Goal: Use online tool/utility: Utilize a website feature to perform a specific function

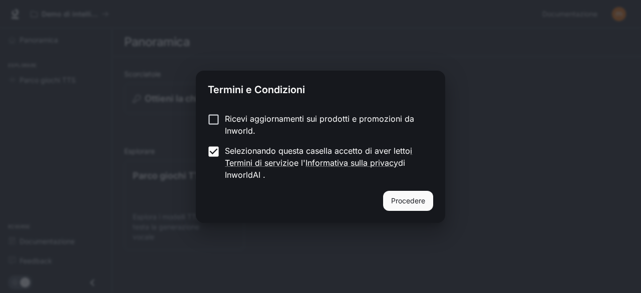
click at [406, 197] on font "Procedere" at bounding box center [408, 200] width 34 height 9
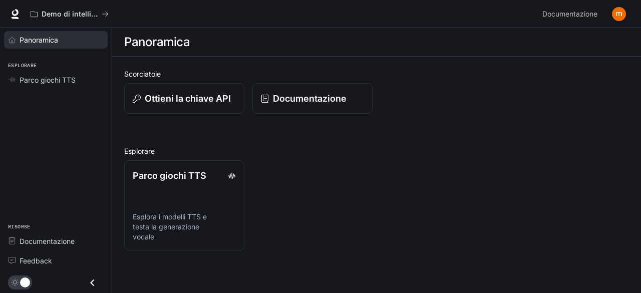
click at [44, 44] on span "Panoramica" at bounding box center [39, 40] width 39 height 11
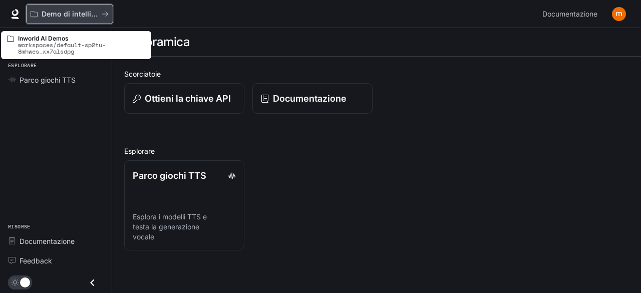
click at [73, 17] on font "Demo di intelligenza artificiale nel mondo" at bounding box center [114, 14] width 144 height 9
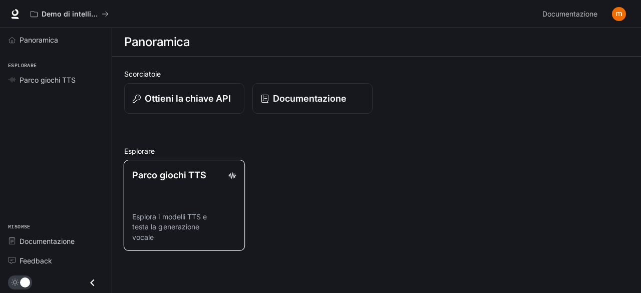
click at [184, 190] on link "Parco giochi TTS Esplora i modelli TTS e testa la generazione vocale" at bounding box center [184, 205] width 121 height 91
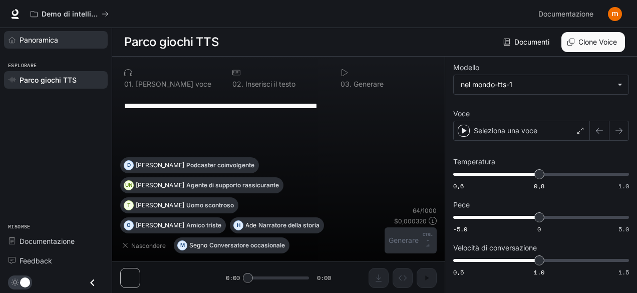
click at [58, 37] on font "Panoramica" at bounding box center [39, 40] width 39 height 9
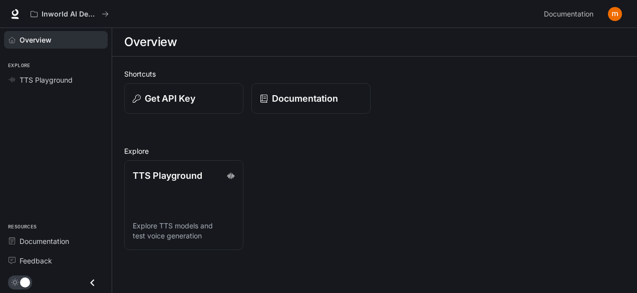
click at [48, 40] on span "Overview" at bounding box center [36, 40] width 32 height 11
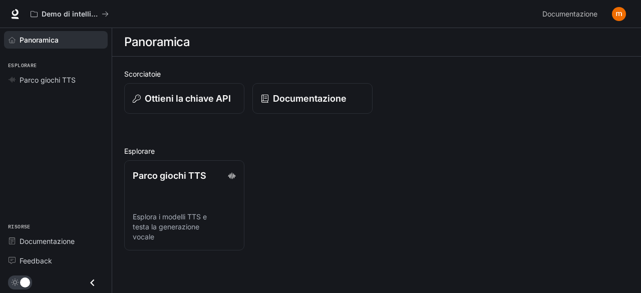
click at [34, 56] on div "Esplorare Parco giochi TTS" at bounding box center [56, 72] width 112 height 40
click at [24, 80] on font "Parco giochi TTS" at bounding box center [48, 80] width 56 height 9
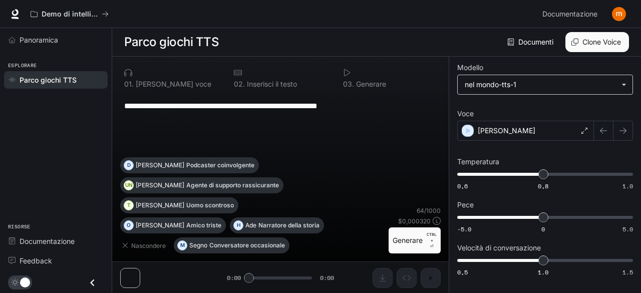
click at [493, 76] on body "**********" at bounding box center [320, 146] width 641 height 293
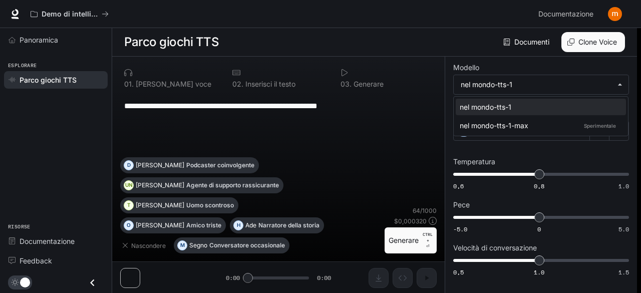
click at [499, 51] on div at bounding box center [320, 146] width 641 height 293
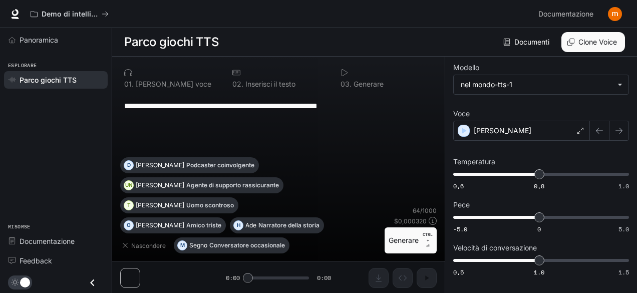
click at [189, 157] on div "**********" at bounding box center [278, 126] width 316 height 64
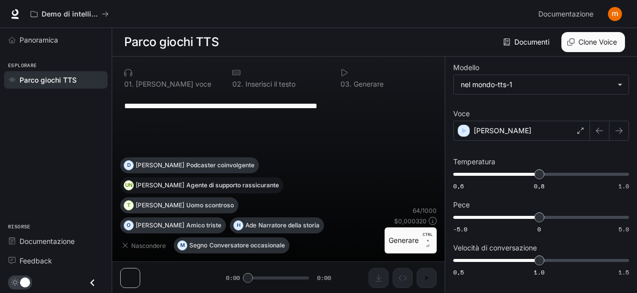
click at [190, 189] on font "Agente di supporto rassicurante" at bounding box center [232, 185] width 93 height 8
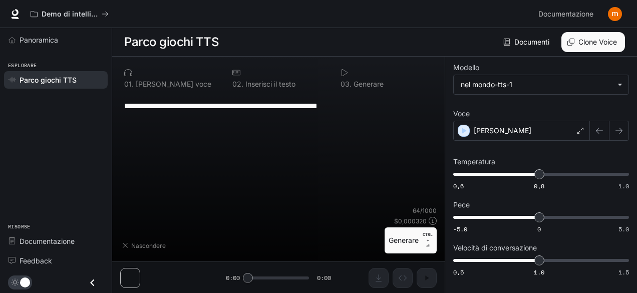
type textarea "**********"
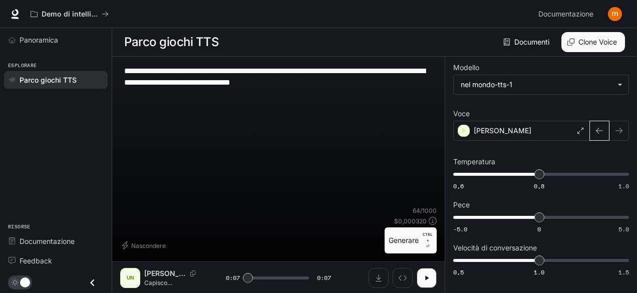
click at [606, 121] on button "button" at bounding box center [599, 131] width 20 height 20
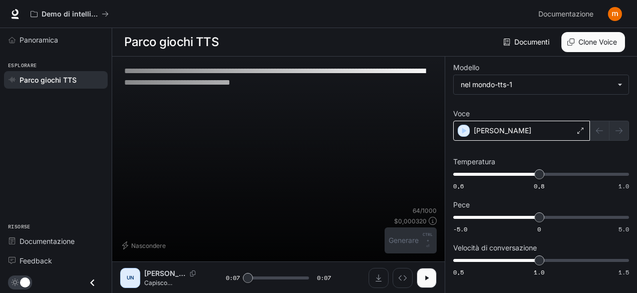
click at [573, 134] on div "[PERSON_NAME]" at bounding box center [521, 131] width 137 height 20
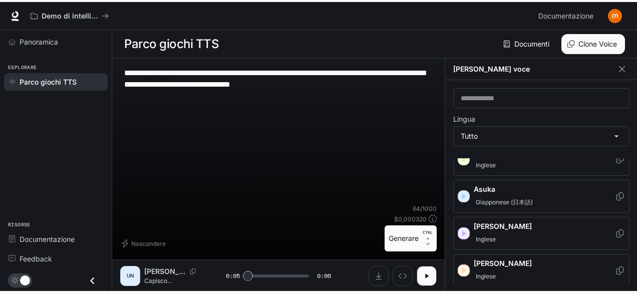
scroll to position [112, 0]
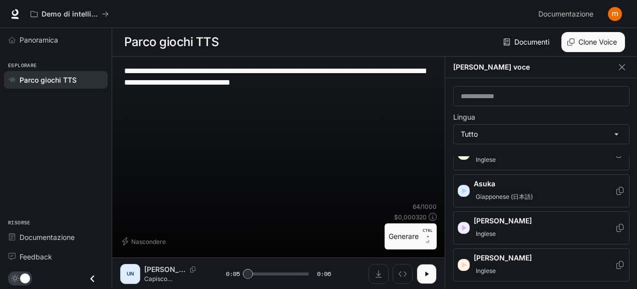
click at [541, 184] on p "Asuka" at bounding box center [543, 184] width 141 height 10
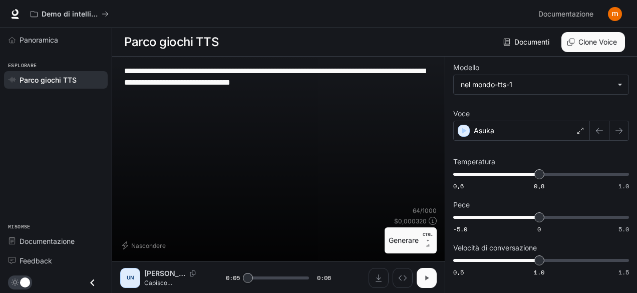
click at [428, 275] on icon "button" at bounding box center [426, 278] width 8 height 8
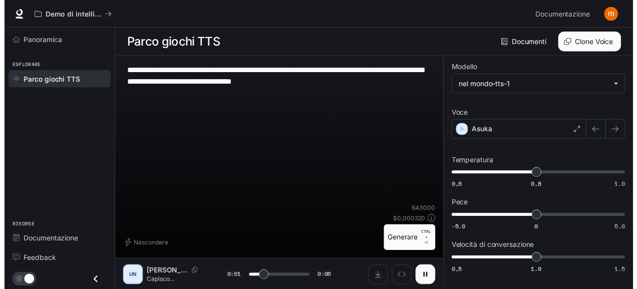
scroll to position [0, 0]
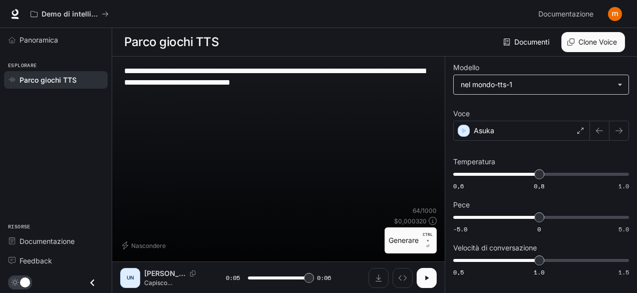
type input "*"
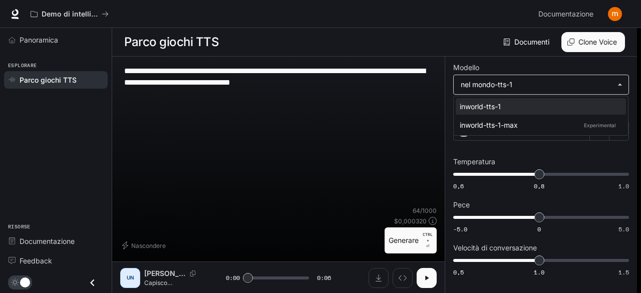
click at [590, 87] on body "**********" at bounding box center [320, 146] width 641 height 293
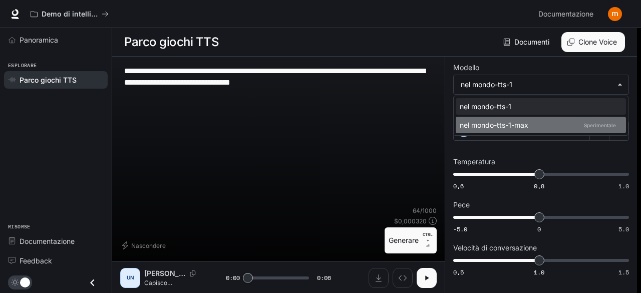
click at [590, 122] on font "Sperimentale" at bounding box center [600, 125] width 32 height 6
type input "**********"
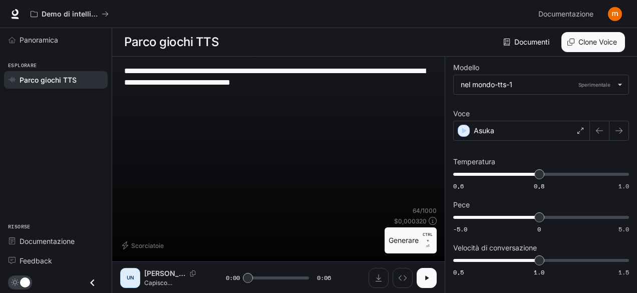
click at [367, 76] on textarea "**********" at bounding box center [278, 76] width 308 height 23
click at [408, 230] on button "Generare CTRL + ⏎" at bounding box center [410, 240] width 52 height 26
click at [585, 126] on div "Asuka" at bounding box center [521, 131] width 137 height 20
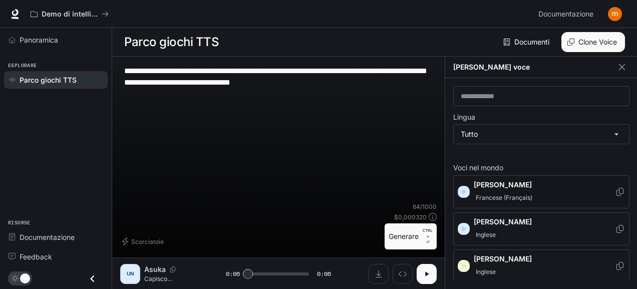
click at [569, 196] on div "Francese (Français)" at bounding box center [543, 198] width 141 height 12
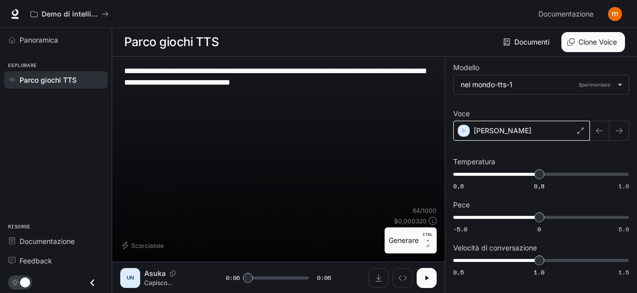
click at [574, 131] on div "[PERSON_NAME]" at bounding box center [521, 131] width 137 height 20
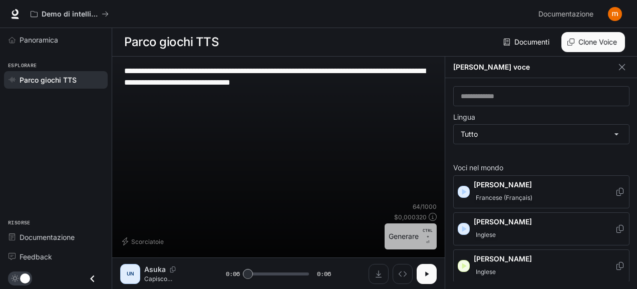
click at [410, 242] on font "Generare" at bounding box center [403, 236] width 30 height 13
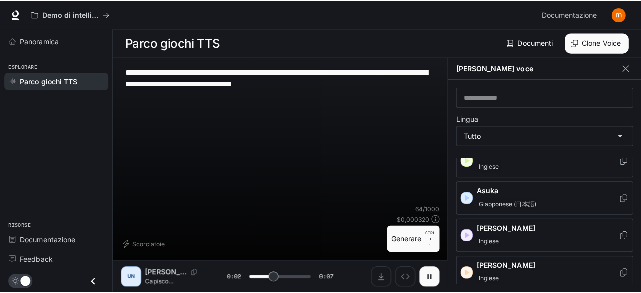
scroll to position [178, 0]
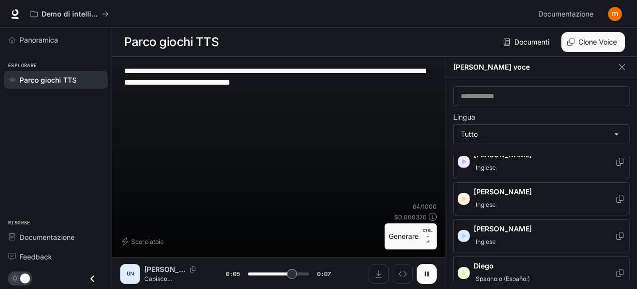
click at [627, 59] on div "[PERSON_NAME] voce" at bounding box center [541, 68] width 192 height 22
click at [622, 61] on button "button" at bounding box center [621, 67] width 15 height 15
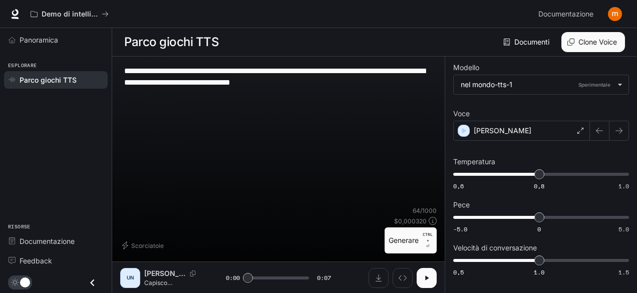
type input "*"
click at [407, 278] on button "Ispezionare" at bounding box center [402, 278] width 20 height 20
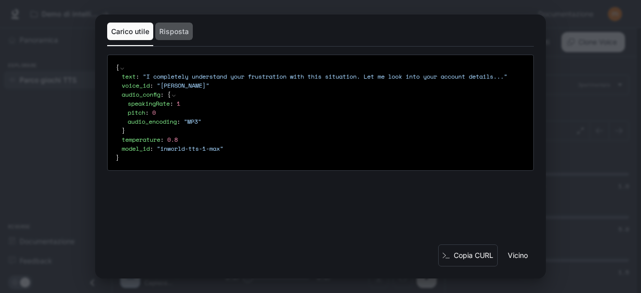
click at [170, 26] on button "Risposta" at bounding box center [174, 32] width 38 height 18
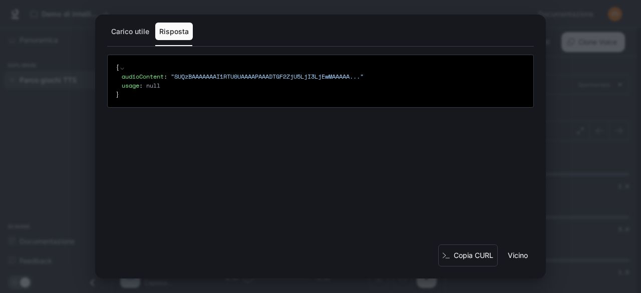
click at [518, 273] on div "Copia CURL Vicino" at bounding box center [320, 261] width 450 height 34
click at [518, 261] on font "Vicino" at bounding box center [517, 255] width 20 height 13
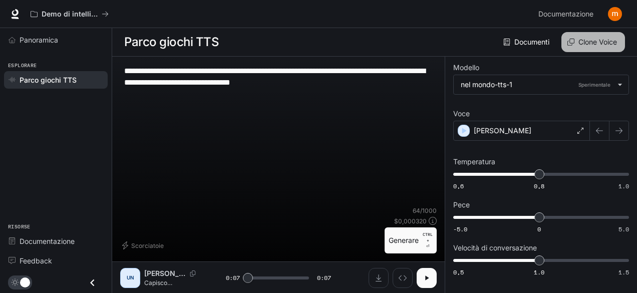
click at [594, 45] on font "Clone Voice" at bounding box center [597, 42] width 39 height 9
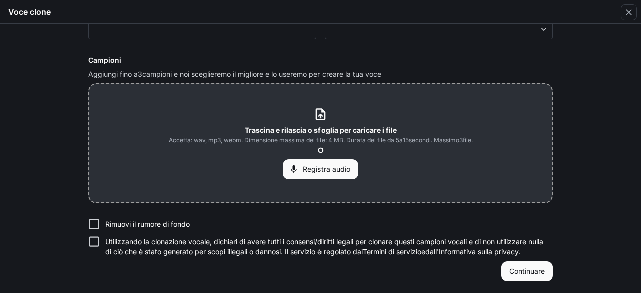
scroll to position [0, 0]
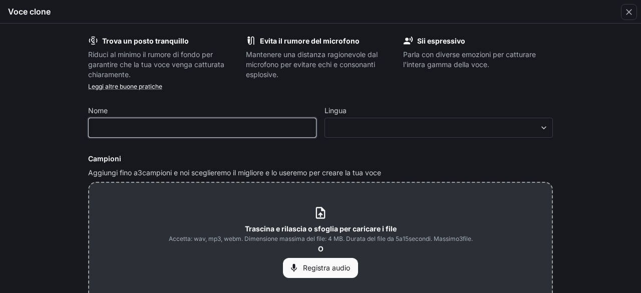
click at [159, 125] on input "text" at bounding box center [202, 128] width 227 height 10
type input "******"
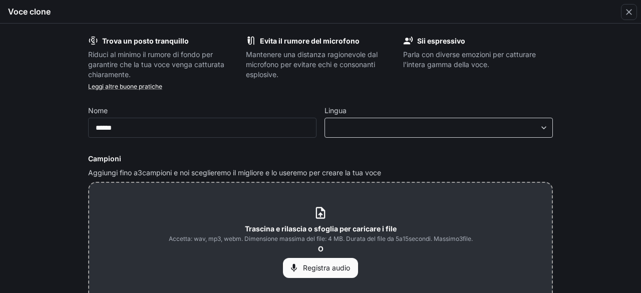
click at [447, 121] on div "​ ​" at bounding box center [438, 128] width 228 height 20
click at [557, 142] on div "Trova un posto tranquillo Riduci al minimo il rumore di fondo per garantire che…" at bounding box center [320, 208] width 480 height 360
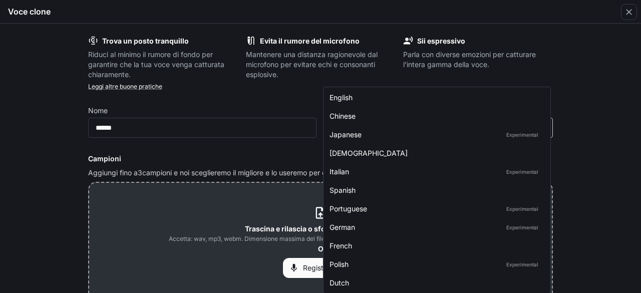
click at [547, 126] on body "**********" at bounding box center [320, 146] width 641 height 293
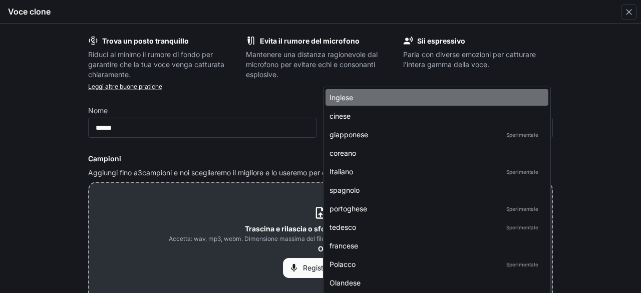
click at [481, 92] on div "Inglese" at bounding box center [434, 97] width 211 height 11
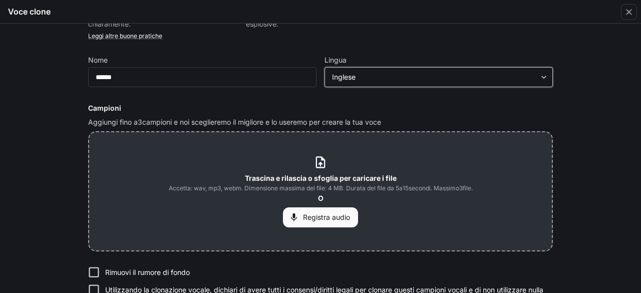
scroll to position [52, 0]
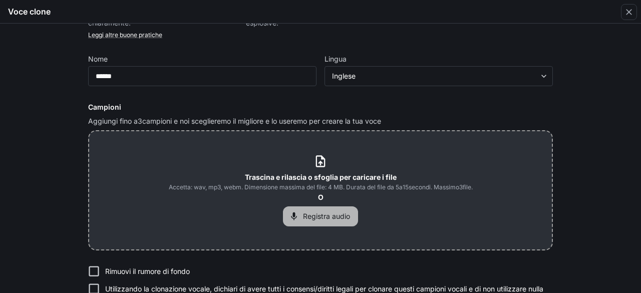
click at [326, 218] on font "Registra audio" at bounding box center [326, 216] width 47 height 9
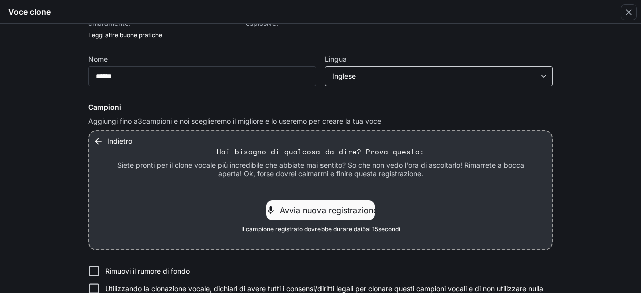
click at [534, 83] on div "Inglese ***** ​" at bounding box center [438, 76] width 228 height 20
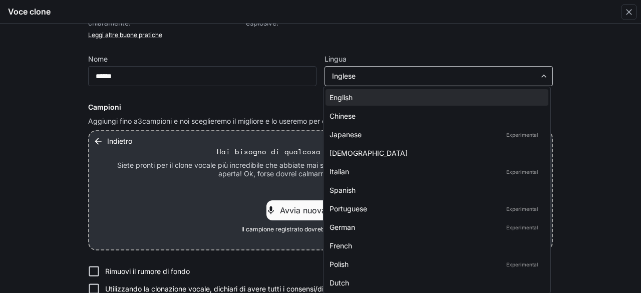
click at [543, 77] on body "**********" at bounding box center [320, 146] width 641 height 293
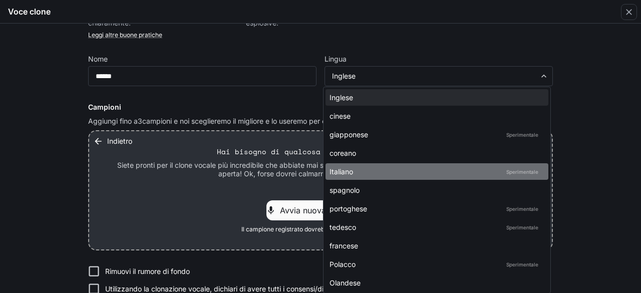
click at [514, 177] on li "Italiano Sperimentale" at bounding box center [436, 171] width 223 height 17
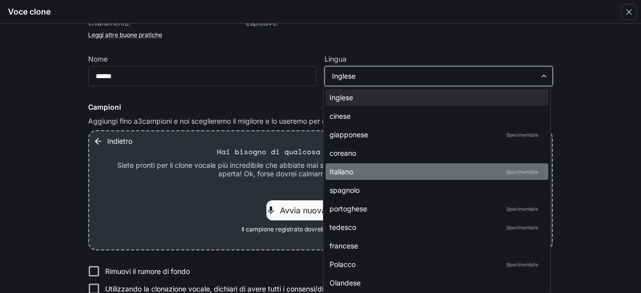
type input "*****"
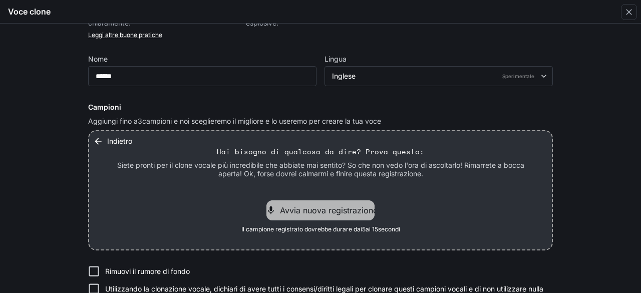
click at [340, 216] on div "Avvia nuova registrazione" at bounding box center [320, 210] width 108 height 20
click at [324, 210] on font "Avvia nuova registrazione" at bounding box center [329, 210] width 98 height 10
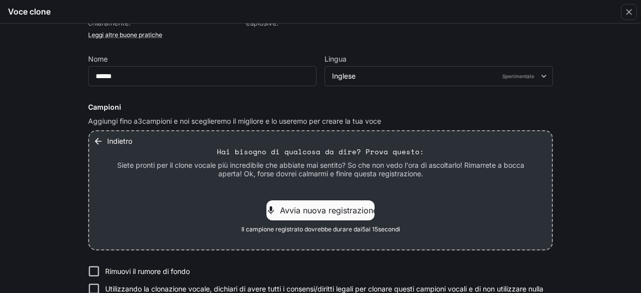
scroll to position [108, 0]
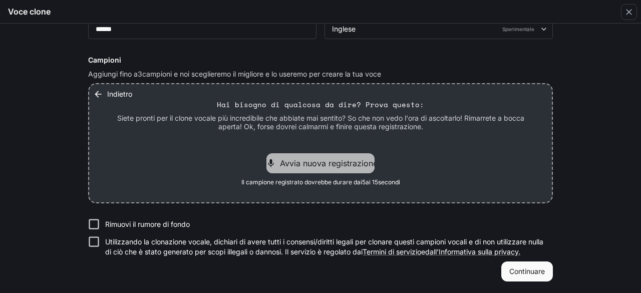
click at [320, 157] on span "Avvia nuova registrazione" at bounding box center [329, 163] width 98 height 12
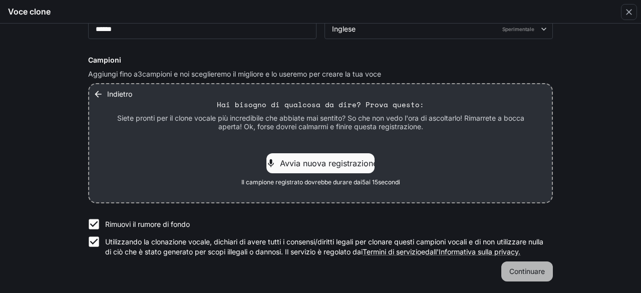
click at [514, 275] on font "Continuare" at bounding box center [527, 271] width 36 height 13
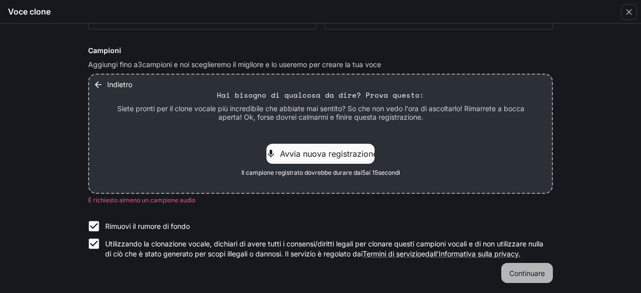
click at [518, 277] on font "Continuare" at bounding box center [527, 273] width 36 height 9
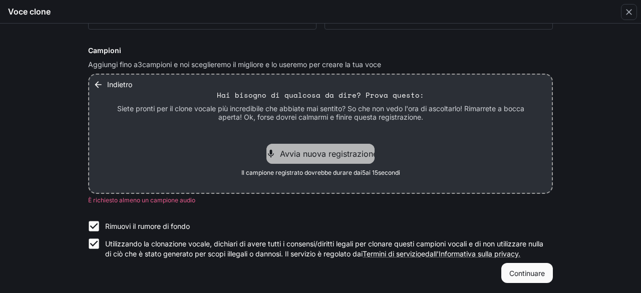
click at [291, 153] on font "Avvia nuova registrazione" at bounding box center [329, 154] width 98 height 10
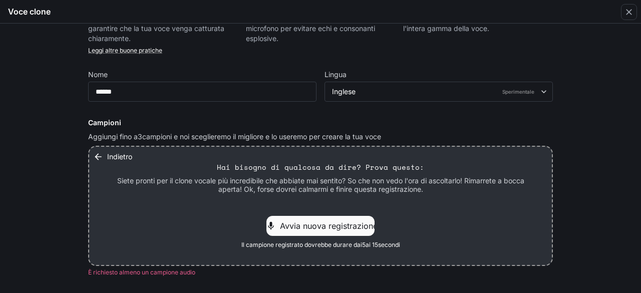
scroll to position [32, 0]
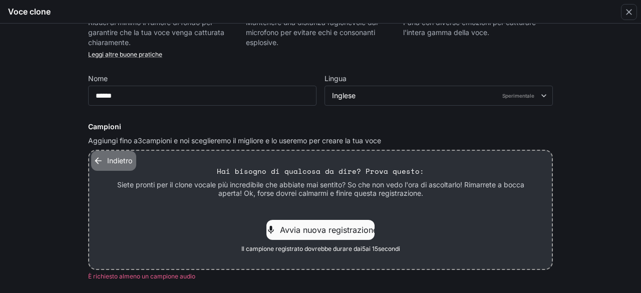
click at [107, 164] on font "Indietro" at bounding box center [119, 160] width 25 height 9
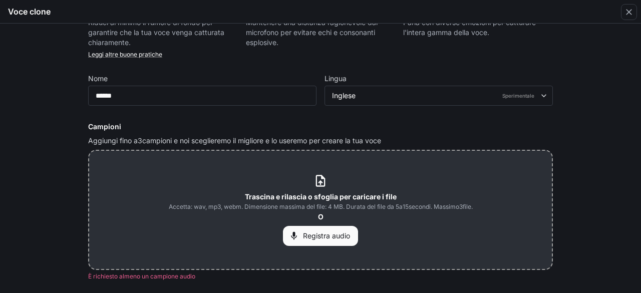
click at [317, 179] on icon at bounding box center [320, 181] width 14 height 14
click at [331, 235] on font "Registra audio" at bounding box center [326, 235] width 47 height 9
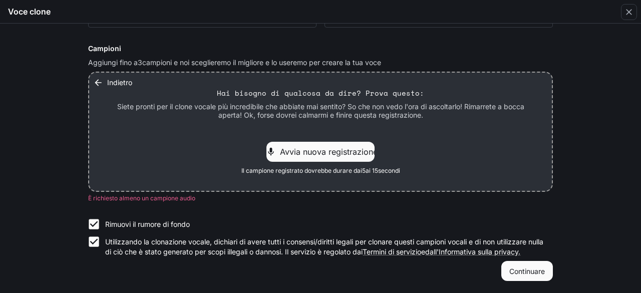
scroll to position [0, 0]
